Goal: Task Accomplishment & Management: Manage account settings

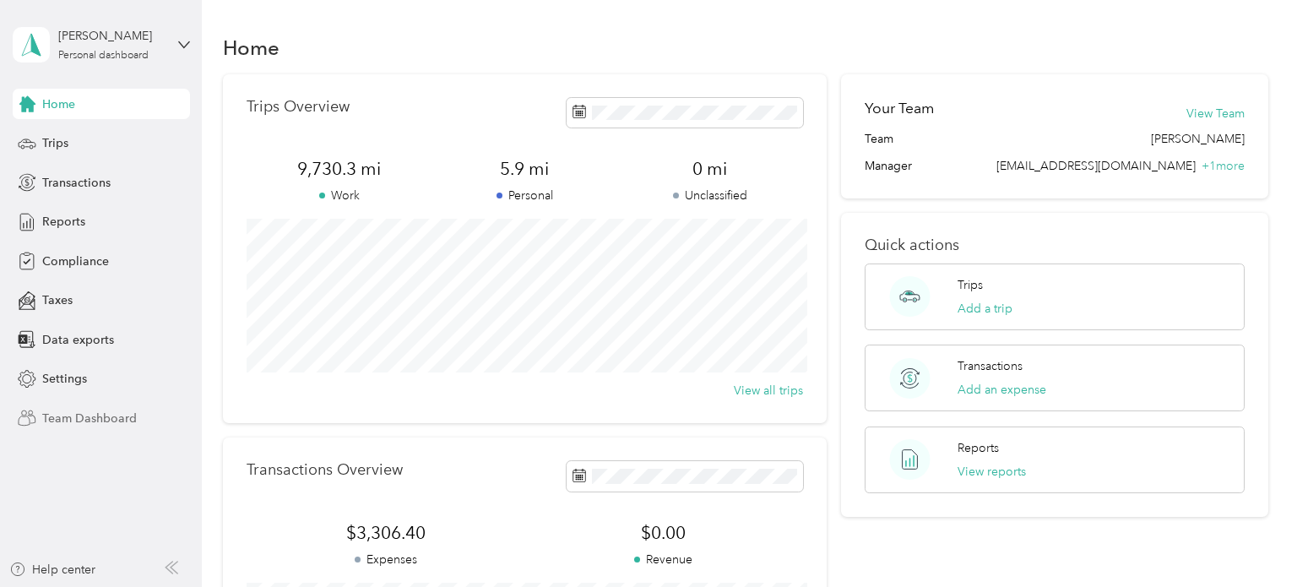
click at [54, 421] on span "Team Dashboard" at bounding box center [89, 419] width 95 height 18
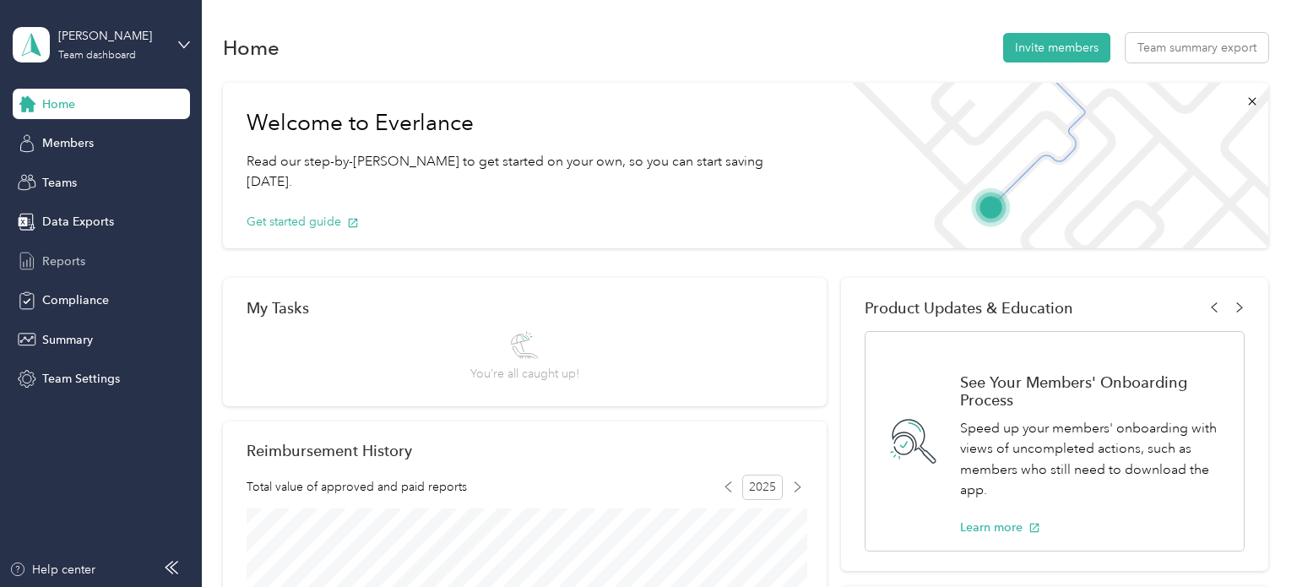
click at [73, 263] on span "Reports" at bounding box center [63, 261] width 43 height 18
